Goal: Task Accomplishment & Management: Manage account settings

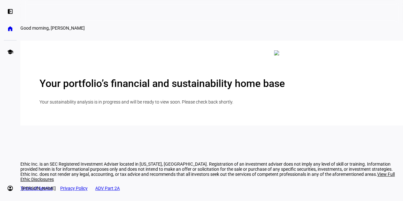
click at [9, 189] on eth-mat-symbol "account_circle" at bounding box center [10, 188] width 6 height 6
click at [26, 173] on span "Profile" at bounding box center [19, 171] width 13 height 6
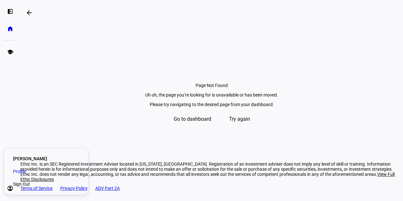
click at [243, 127] on span "Try again" at bounding box center [239, 119] width 21 height 15
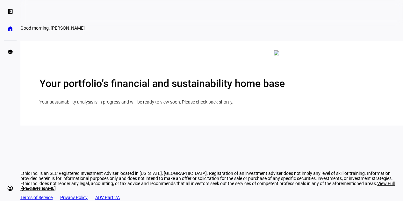
click at [12, 189] on eth-mat-symbol "account_circle" at bounding box center [10, 188] width 6 height 6
click at [26, 172] on span "Profile" at bounding box center [19, 171] width 13 height 6
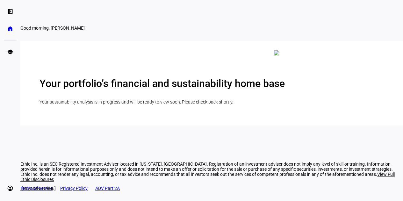
click at [10, 190] on eth-mat-symbol "account_circle" at bounding box center [10, 188] width 6 height 6
click at [51, 172] on link "Profile" at bounding box center [46, 171] width 77 height 13
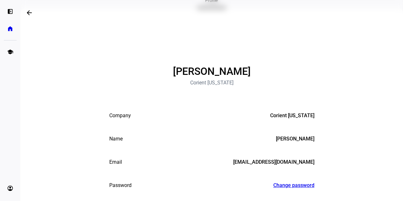
scroll to position [40, 0]
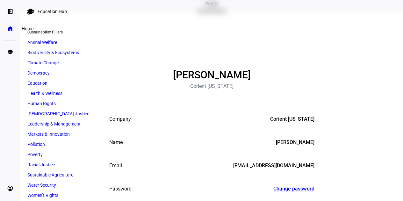
click at [9, 30] on eth-mat-symbol "home" at bounding box center [10, 29] width 6 height 6
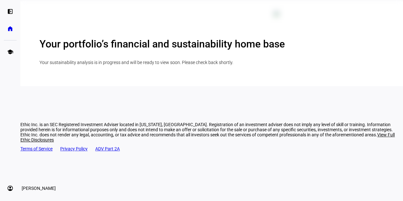
click at [6, 191] on link "account_circle Katy Valencia expand_more" at bounding box center [10, 188] width 13 height 13
click at [26, 173] on span "Profile" at bounding box center [19, 171] width 13 height 6
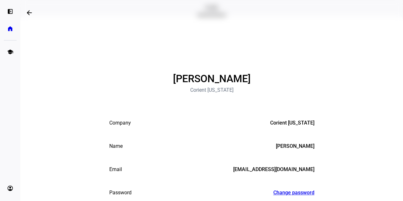
scroll to position [34, 0]
